Goal: Information Seeking & Learning: Learn about a topic

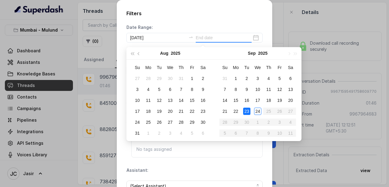
scroll to position [575, 0]
type input "[DATE]"
click at [245, 111] on div "23" at bounding box center [246, 111] width 7 height 7
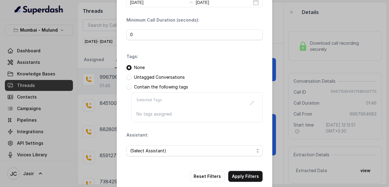
scroll to position [45, 0]
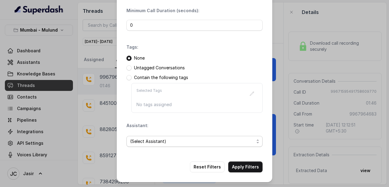
click at [181, 138] on span "(Select Assistant)" at bounding box center [192, 141] width 124 height 7
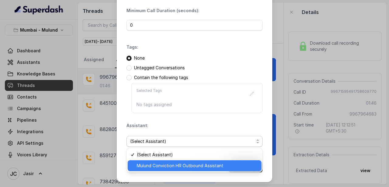
click at [164, 168] on span "Mulund Conviction HR Outbound Assistant" at bounding box center [197, 165] width 121 height 7
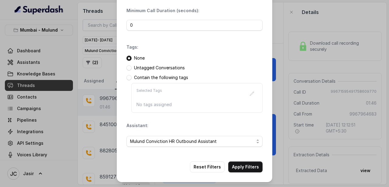
click at [158, 51] on div "Tags: None Untagged Conversations Contain the following tags Selected Tags No t…" at bounding box center [195, 78] width 136 height 69
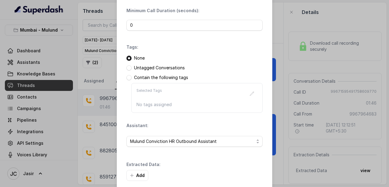
click at [215, 53] on div "Tags: None Untagged Conversations Contain the following tags Selected Tags No t…" at bounding box center [195, 78] width 136 height 69
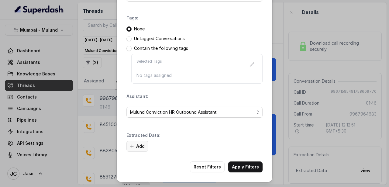
click at [140, 144] on button "Add" at bounding box center [138, 146] width 22 height 11
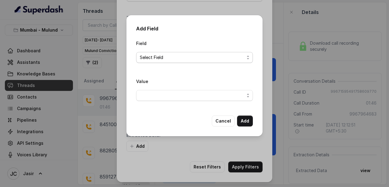
click at [187, 57] on span "Select Field" at bounding box center [192, 57] width 105 height 7
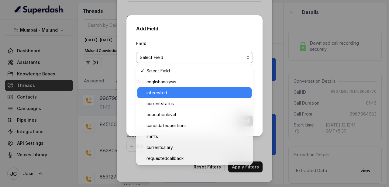
click at [169, 93] on span "interested" at bounding box center [198, 92] width 102 height 7
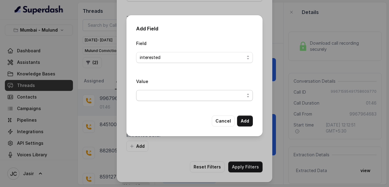
click at [181, 94] on span "button" at bounding box center [194, 95] width 117 height 11
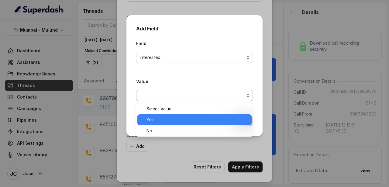
click at [152, 123] on span "Yes" at bounding box center [198, 119] width 102 height 7
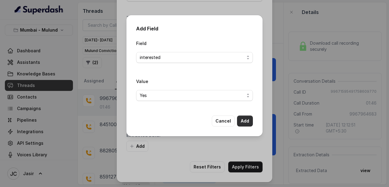
click at [248, 120] on button "Add" at bounding box center [245, 121] width 16 height 11
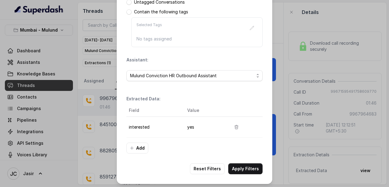
scroll to position [112, 0]
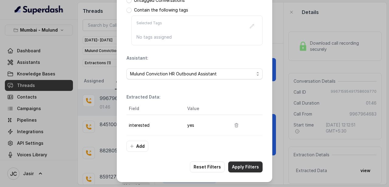
click at [247, 169] on button "Apply Filters" at bounding box center [245, 167] width 34 height 11
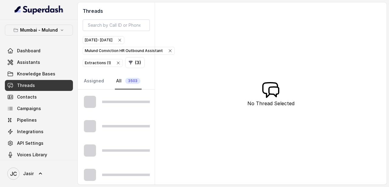
click at [185, 19] on div "Threads [DATE] - [DATE] Mulund Conviction HR Outbound Assistant Extractions ( 1…" at bounding box center [232, 93] width 309 height 182
